Goal: Information Seeking & Learning: Learn about a topic

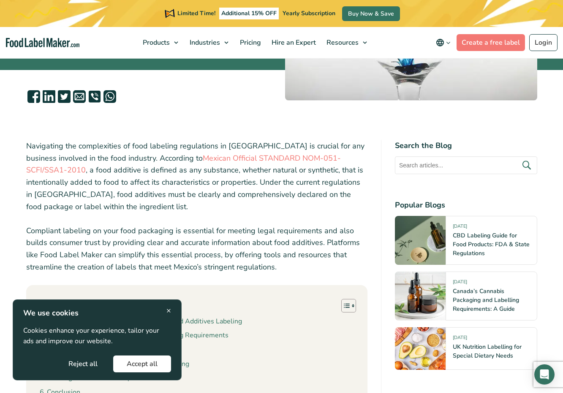
scroll to position [211, 0]
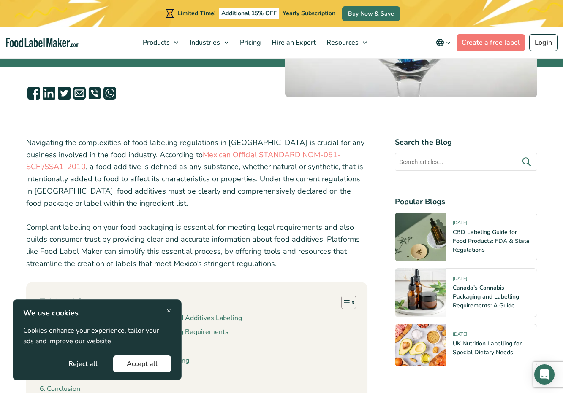
click at [169, 310] on span "×" at bounding box center [168, 310] width 5 height 11
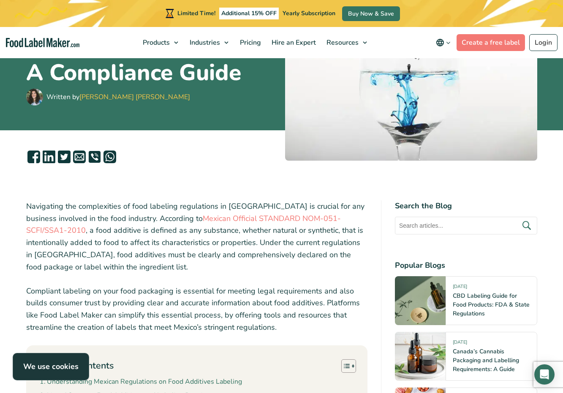
scroll to position [169, 0]
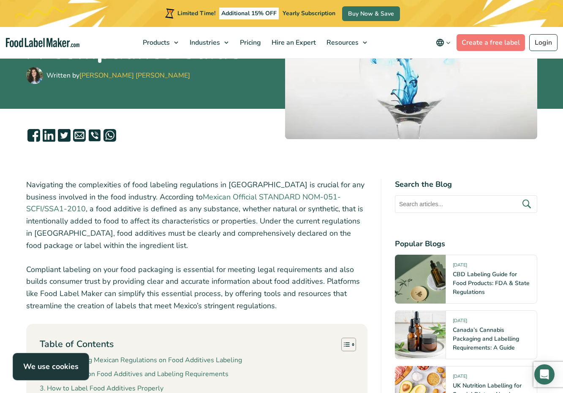
click at [306, 197] on link "Mexican Official STANDARD NOM-051-SCFI/SSA1-2010" at bounding box center [183, 203] width 315 height 22
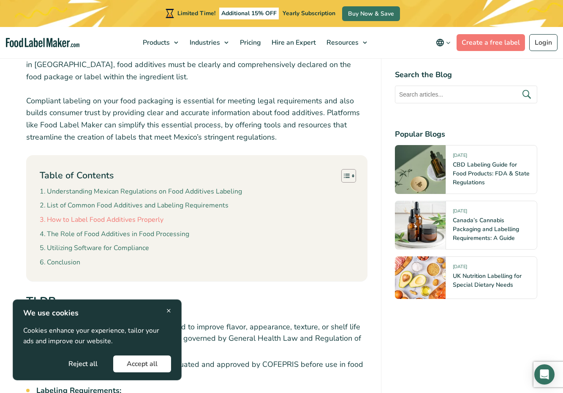
click at [86, 221] on link "How to Label Food Additives Properly" at bounding box center [102, 220] width 124 height 11
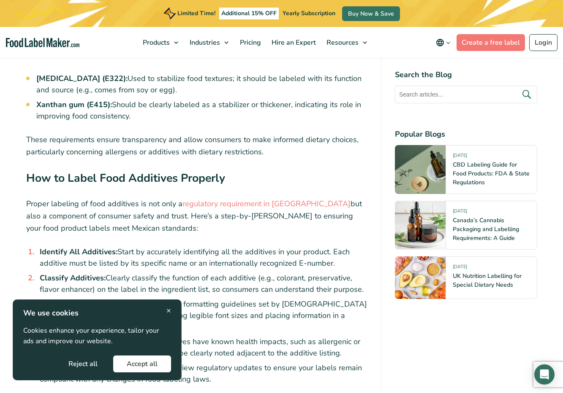
scroll to position [1827, 0]
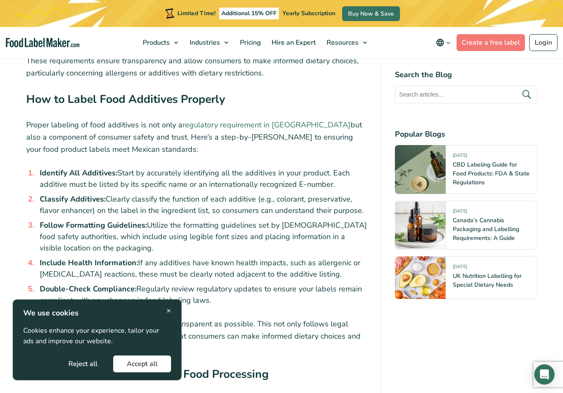
click at [256, 130] on link "regulatory requirement in [GEOGRAPHIC_DATA]" at bounding box center [266, 125] width 168 height 10
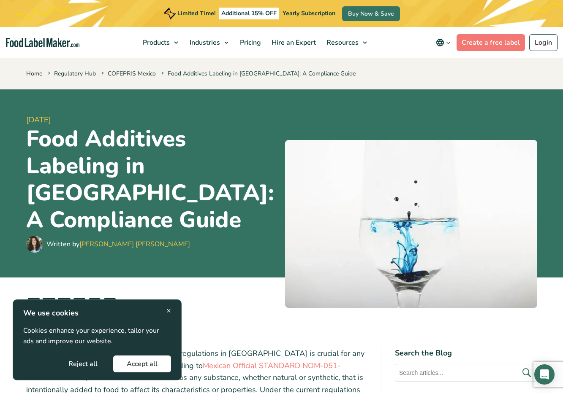
click at [168, 312] on span "×" at bounding box center [168, 310] width 5 height 11
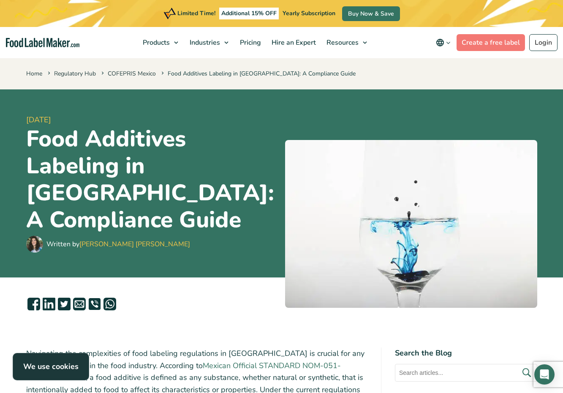
click at [258, 368] on link "Mexican Official STANDARD NOM-051-SCFI/SSA1-2010" at bounding box center [183, 372] width 315 height 22
